Goal: Task Accomplishment & Management: Manage account settings

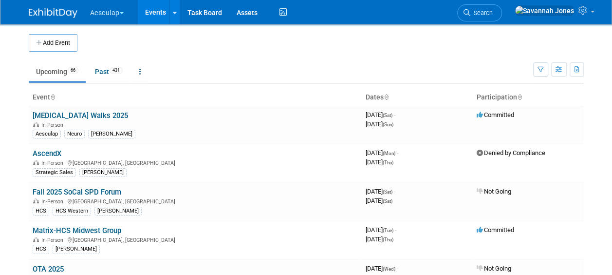
click at [122, 11] on button "Aesculap" at bounding box center [112, 10] width 47 height 21
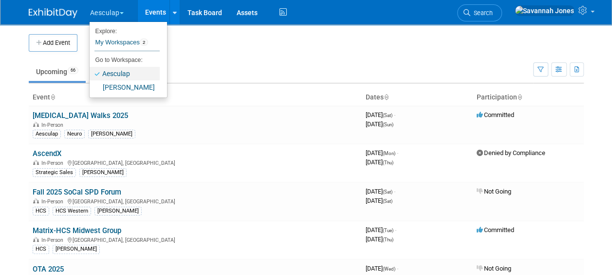
click at [127, 78] on link "Aesculap" at bounding box center [125, 74] width 70 height 14
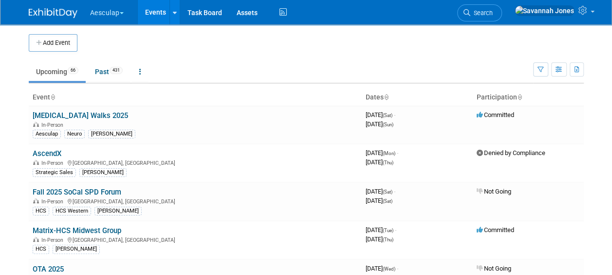
click at [113, 10] on button "Aesculap" at bounding box center [112, 10] width 47 height 21
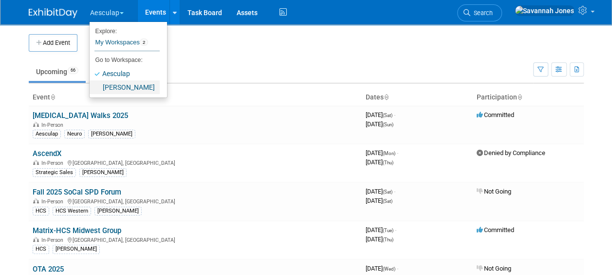
click at [124, 87] on link "[PERSON_NAME]" at bounding box center [125, 87] width 70 height 14
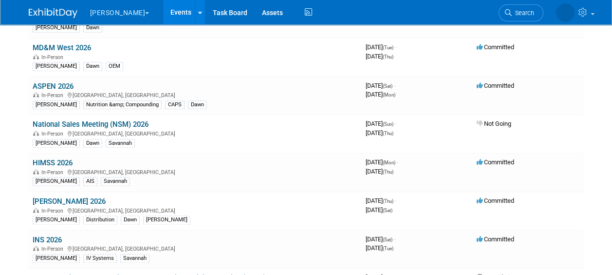
scroll to position [1307, 0]
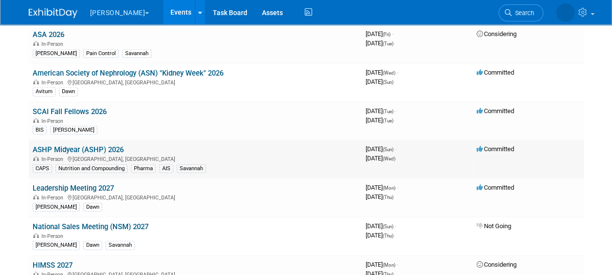
click at [120, 145] on link "ASHP Midyear (ASHP) 2026" at bounding box center [78, 149] width 91 height 9
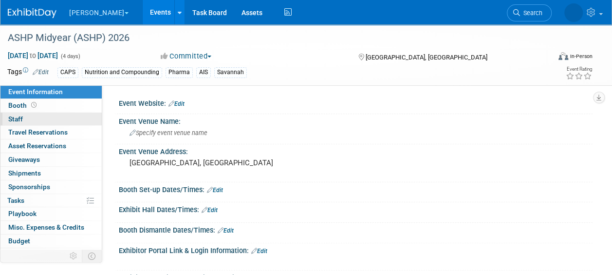
click at [54, 120] on link "0 Staff 0" at bounding box center [50, 118] width 101 height 13
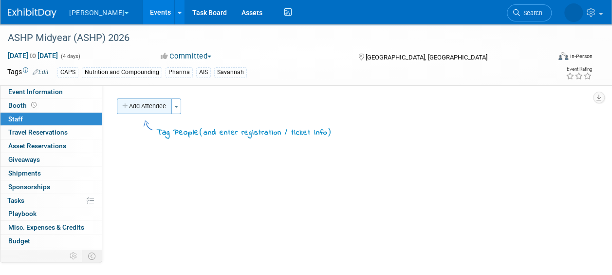
drag, startPoint x: 138, startPoint y: 108, endPoint x: 156, endPoint y: 111, distance: 18.3
click at [138, 108] on button "Add Attendee" at bounding box center [144, 106] width 55 height 16
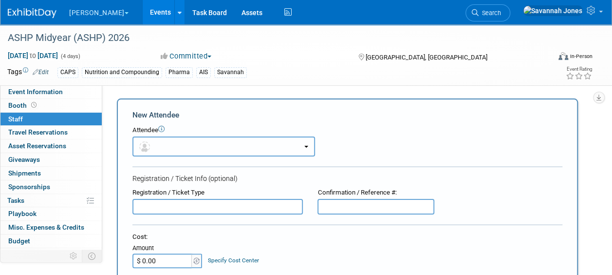
click at [195, 149] on button "button" at bounding box center [223, 146] width 183 height 20
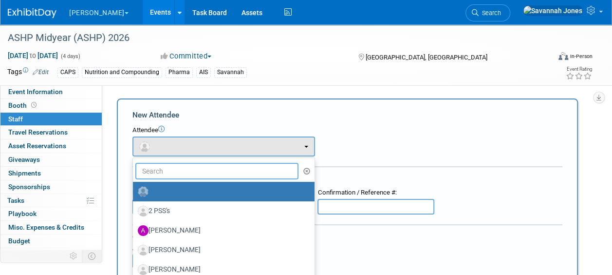
click at [193, 166] on input "text" at bounding box center [216, 171] width 163 height 17
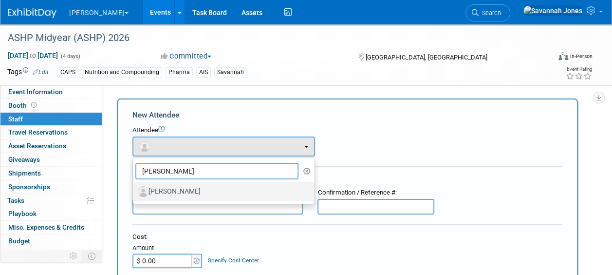
type input "melissa"
click at [203, 190] on label "Melissa Alleyne" at bounding box center [221, 192] width 167 height 16
click at [134, 190] on input "Melissa Alleyne" at bounding box center [131, 190] width 6 height 6
select select "fdd560f2-d87f-4a83-8bcc-bcab96a083ab"
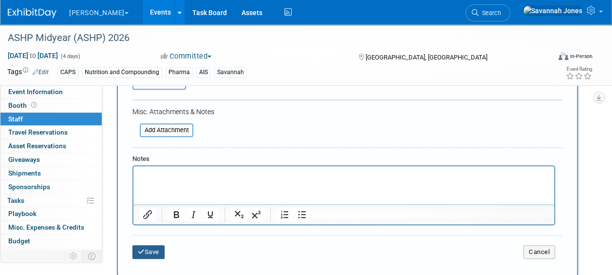
click at [151, 247] on button "Save" at bounding box center [148, 252] width 32 height 14
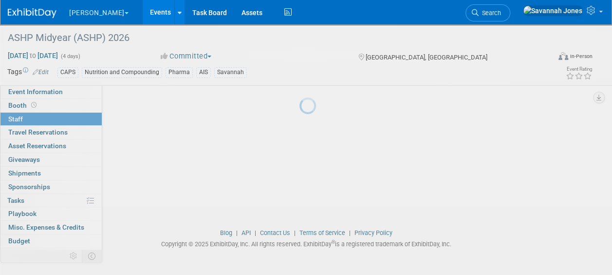
scroll to position [117, 0]
